Goal: Find specific page/section: Find specific page/section

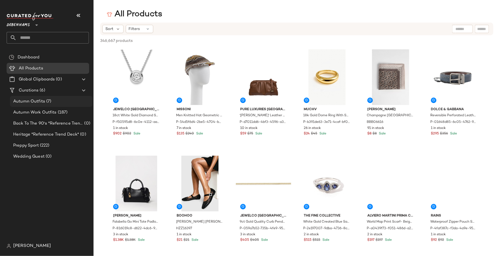
click at [46, 104] on span "(7)" at bounding box center [48, 101] width 6 height 6
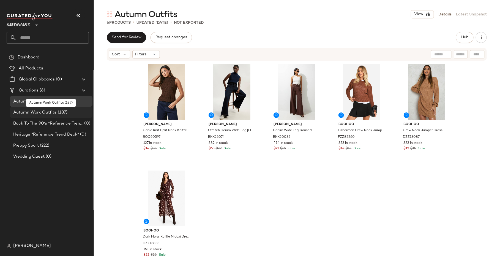
click at [62, 113] on span "(187)" at bounding box center [62, 112] width 11 height 6
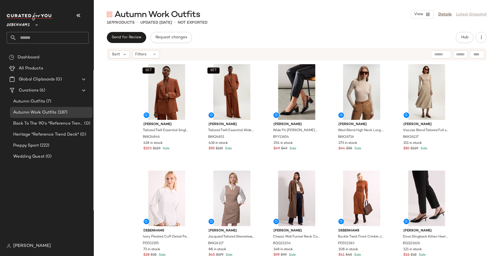
click at [443, 18] on div "View Details Latest Snapshot" at bounding box center [449, 14] width 76 height 8
click at [444, 16] on link "Details" at bounding box center [444, 15] width 13 height 6
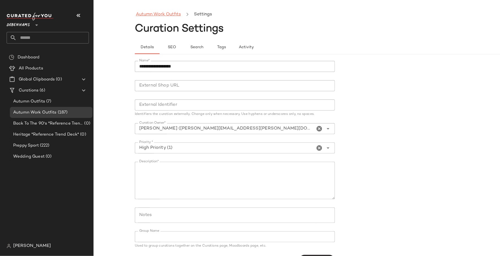
click at [160, 14] on link "Autumn Work Outfits" at bounding box center [158, 14] width 45 height 7
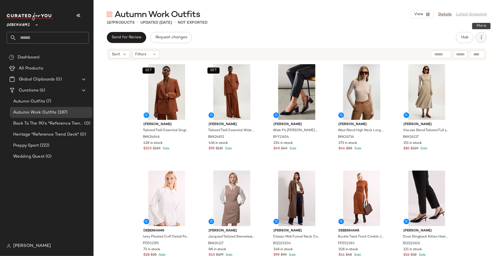
click at [479, 35] on icon "button" at bounding box center [481, 38] width 6 height 6
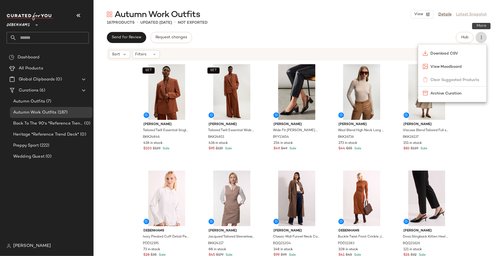
click at [479, 35] on icon "button" at bounding box center [481, 38] width 6 height 6
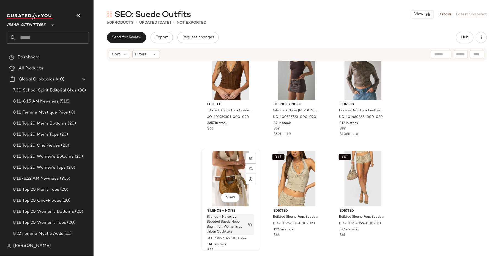
scroll to position [23, 0]
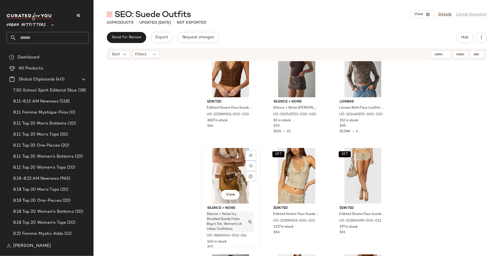
click at [249, 220] on img "button" at bounding box center [249, 221] width 3 height 3
